Goal: Task Accomplishment & Management: Complete application form

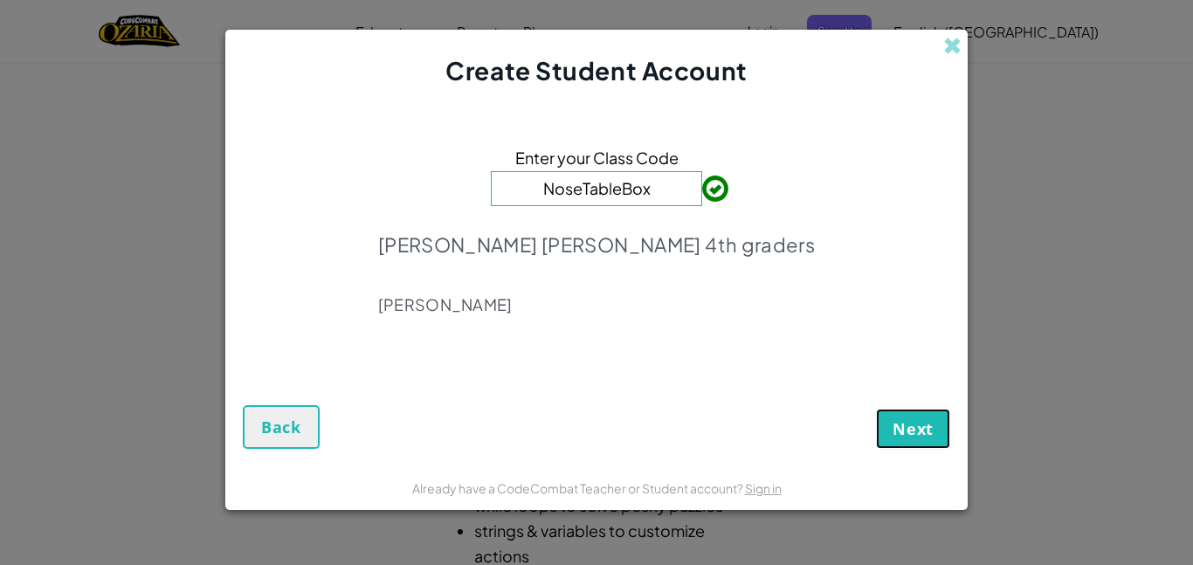
click at [935, 434] on button "Next" at bounding box center [913, 429] width 74 height 40
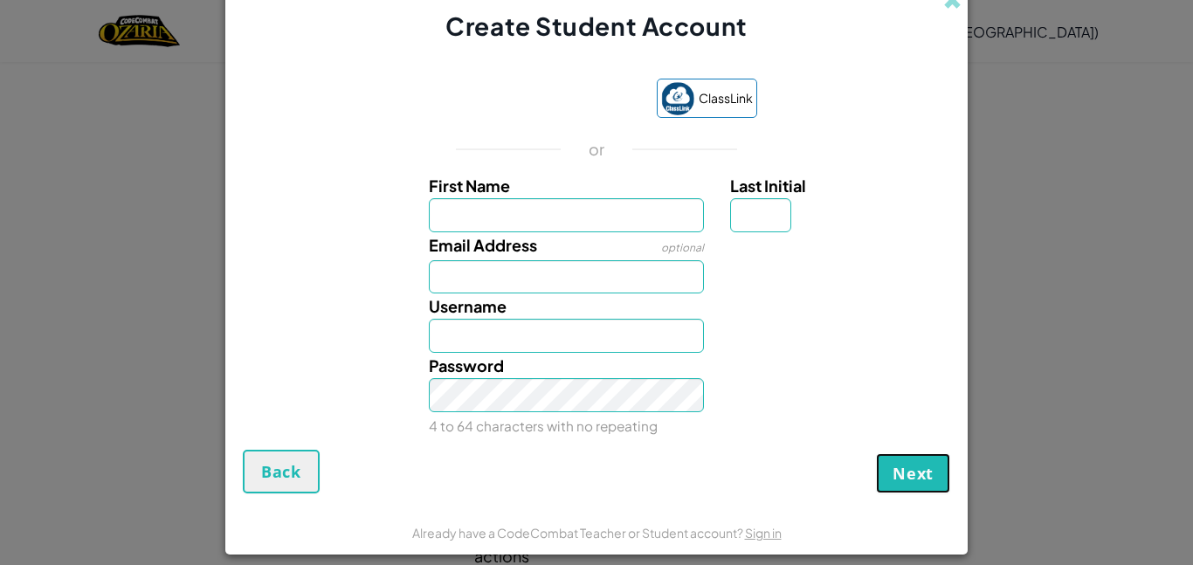
click at [909, 475] on span "Next" at bounding box center [912, 473] width 41 height 21
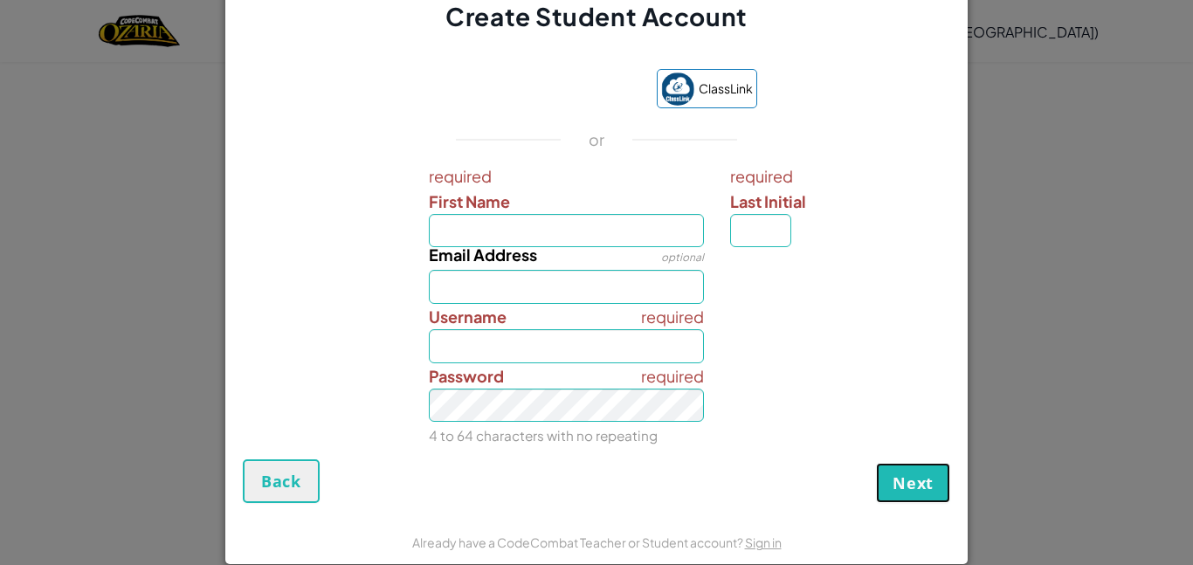
click at [907, 476] on span "Next" at bounding box center [912, 482] width 41 height 21
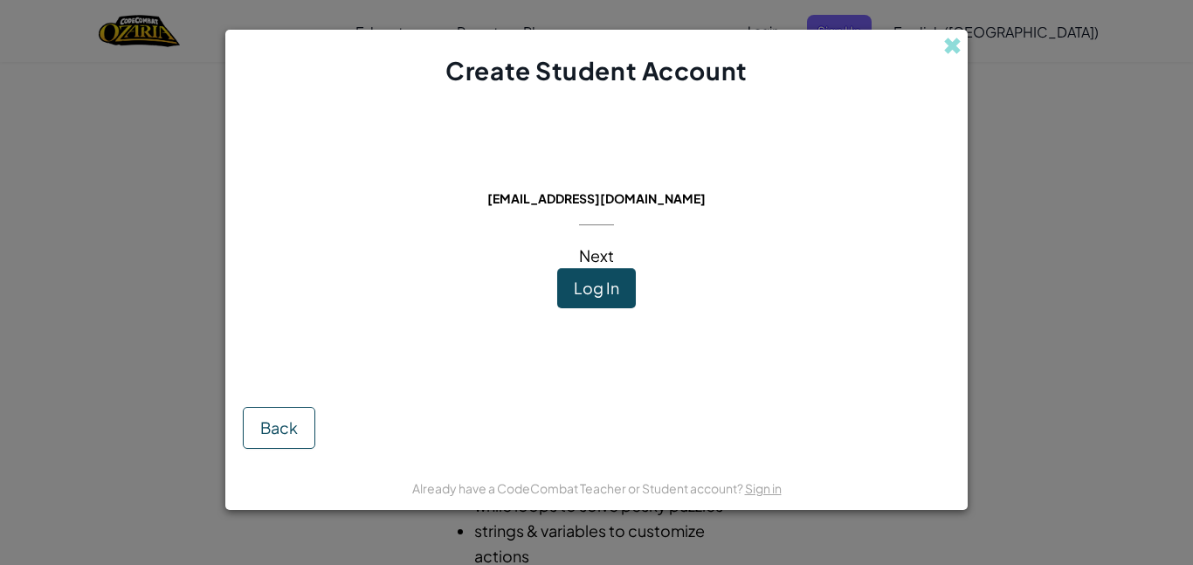
click at [613, 297] on span "Log In" at bounding box center [596, 288] width 45 height 20
